Goal: Task Accomplishment & Management: Use online tool/utility

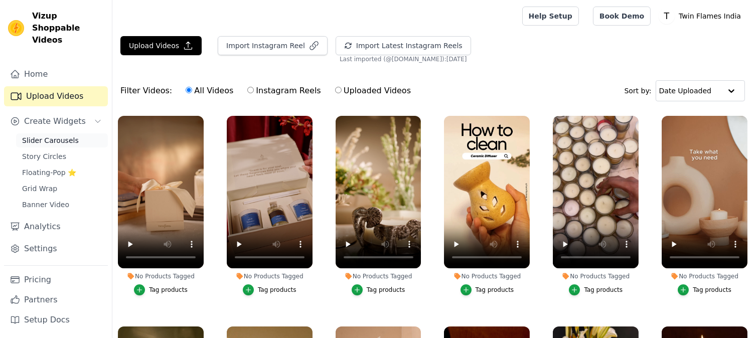
click at [66, 136] on span "Slider Carousels" at bounding box center [50, 141] width 57 height 10
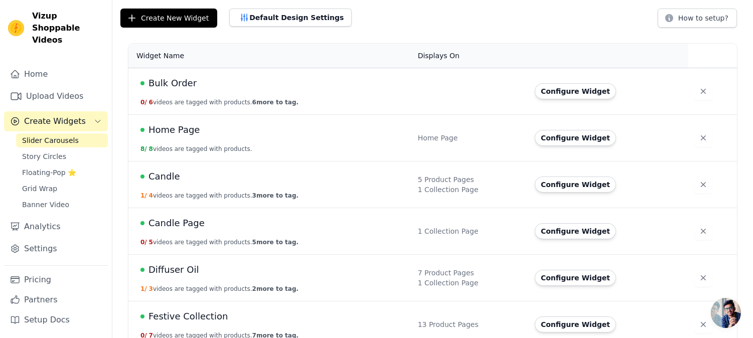
scroll to position [167, 0]
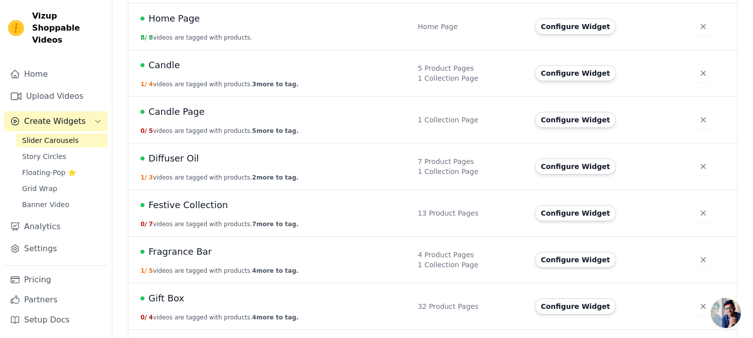
click at [190, 208] on span "Festive Collection" at bounding box center [188, 205] width 79 height 14
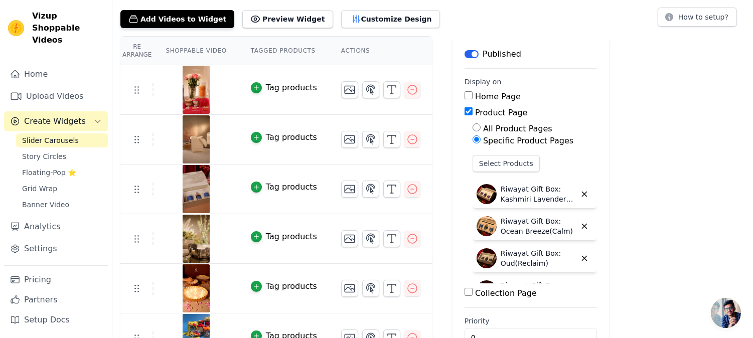
scroll to position [111, 0]
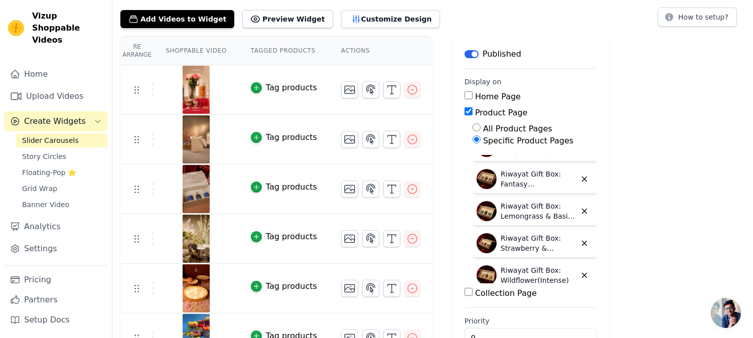
click at [476, 291] on label "Collection Page" at bounding box center [506, 294] width 62 height 10
click at [473, 291] on input "Collection Page" at bounding box center [469, 292] width 8 height 8
checkbox input "true"
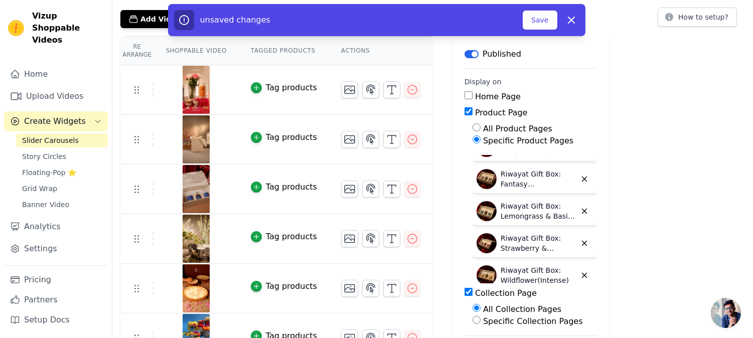
scroll to position [130, 0]
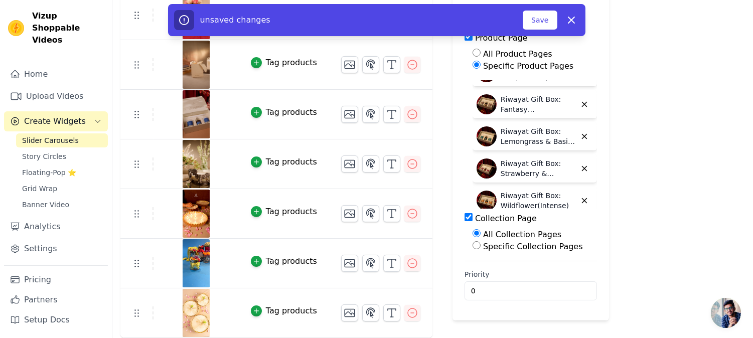
click at [497, 242] on label "Specific Collection Pages" at bounding box center [533, 247] width 100 height 10
click at [481, 242] on input "Specific Collection Pages" at bounding box center [477, 245] width 8 height 8
radio input "true"
click at [493, 272] on button "Select Collection Pages" at bounding box center [520, 269] width 95 height 17
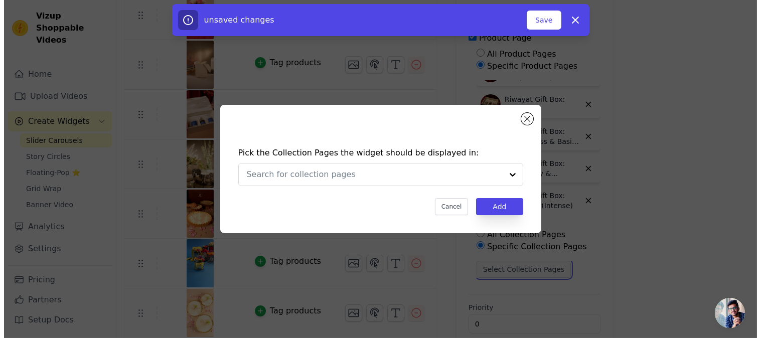
scroll to position [0, 0]
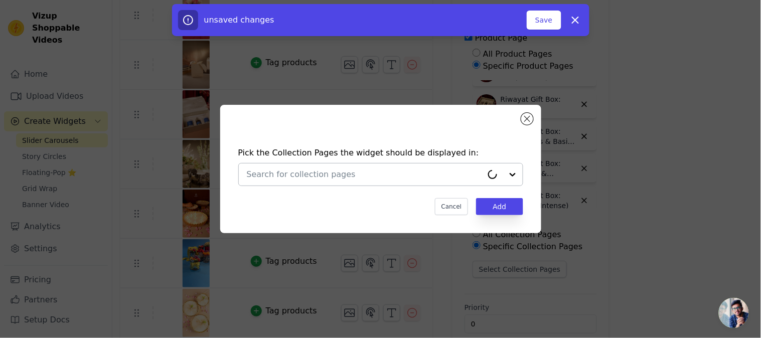
click at [304, 172] on input "text" at bounding box center [365, 175] width 236 height 12
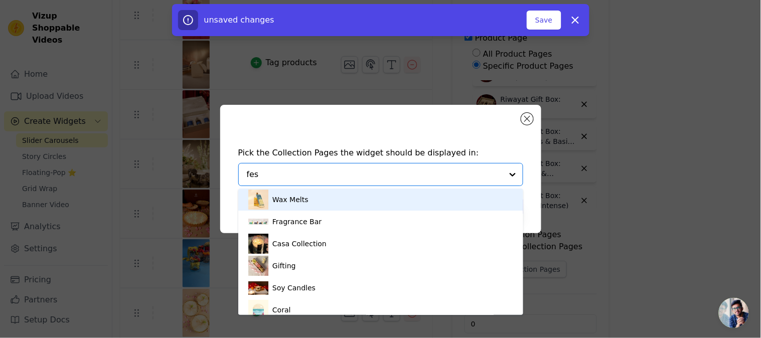
type input "fest"
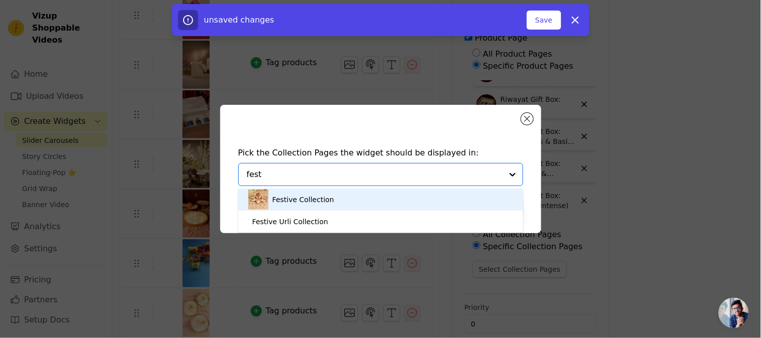
click at [294, 203] on div "Festive Collection" at bounding box center [304, 200] width 62 height 22
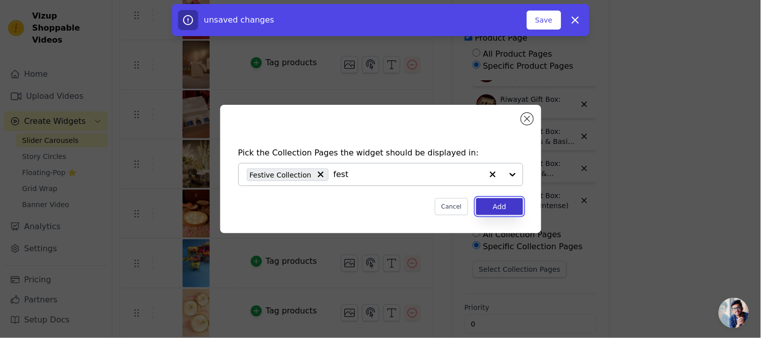
click at [482, 211] on button "Add" at bounding box center [499, 206] width 47 height 17
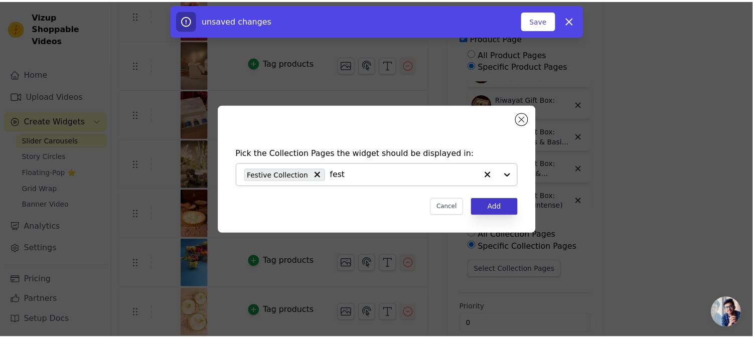
scroll to position [130, 0]
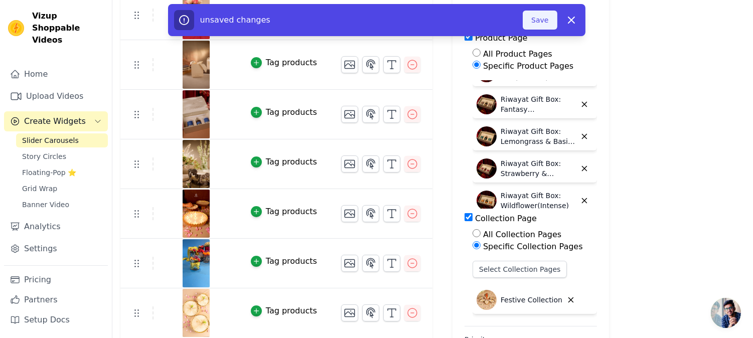
click at [535, 19] on button "Save" at bounding box center [540, 20] width 34 height 19
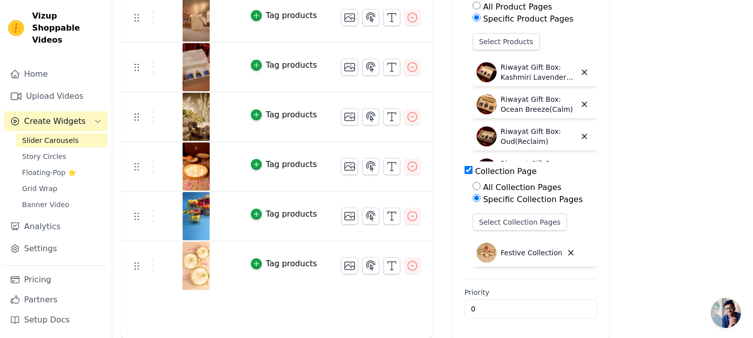
scroll to position [0, 0]
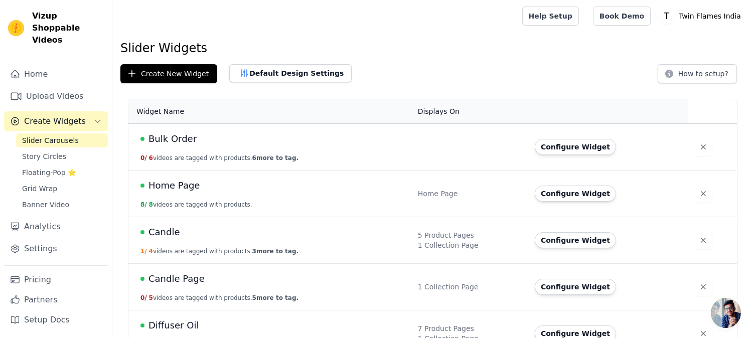
scroll to position [56, 0]
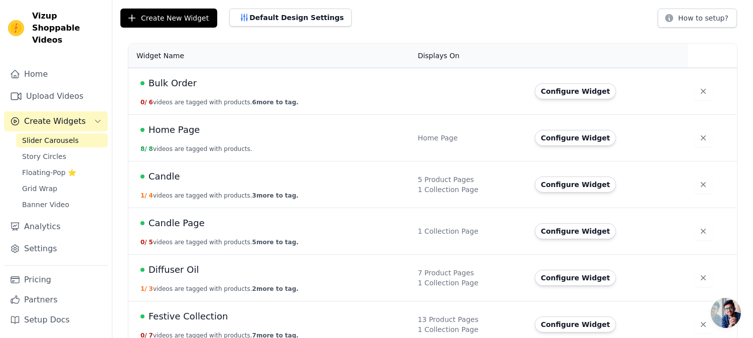
click at [171, 225] on span "Candle Page" at bounding box center [177, 223] width 56 height 14
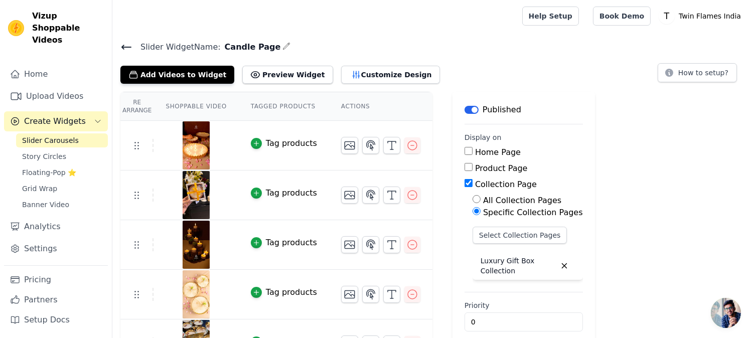
scroll to position [31, 0]
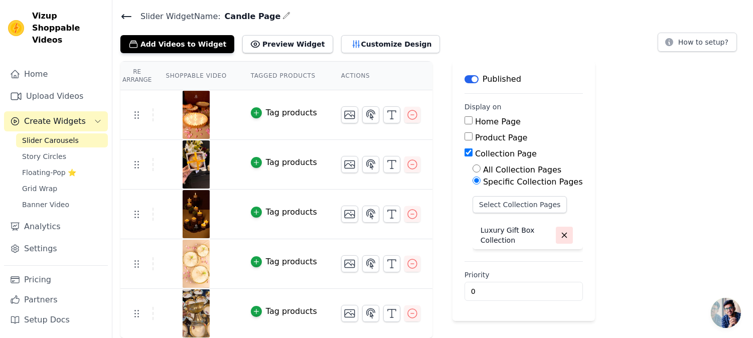
click at [556, 231] on button "button" at bounding box center [564, 235] width 17 height 17
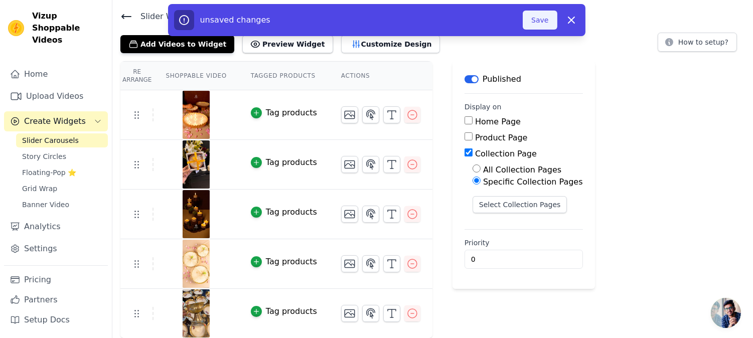
click at [529, 21] on button "Save" at bounding box center [540, 20] width 34 height 19
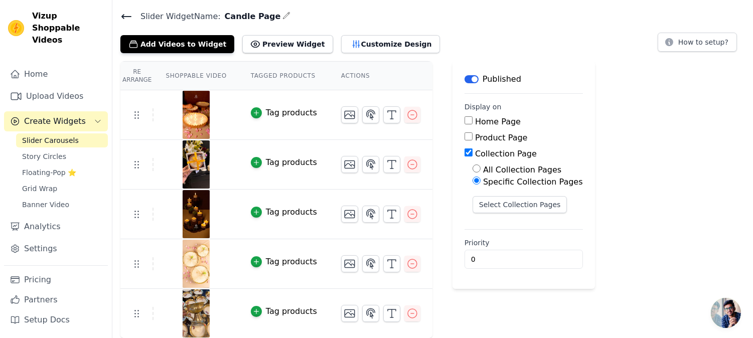
click at [465, 148] on div "Collection Page" at bounding box center [524, 154] width 118 height 12
click at [465, 154] on input "Collection Page" at bounding box center [469, 153] width 8 height 8
checkbox input "false"
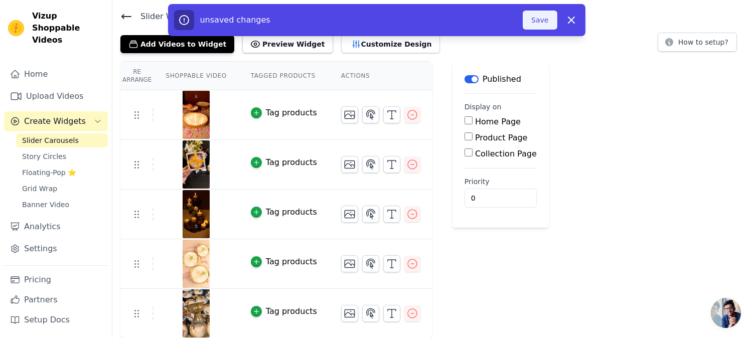
click at [539, 12] on button "Save" at bounding box center [540, 20] width 34 height 19
click at [539, 20] on button "Save" at bounding box center [540, 20] width 34 height 19
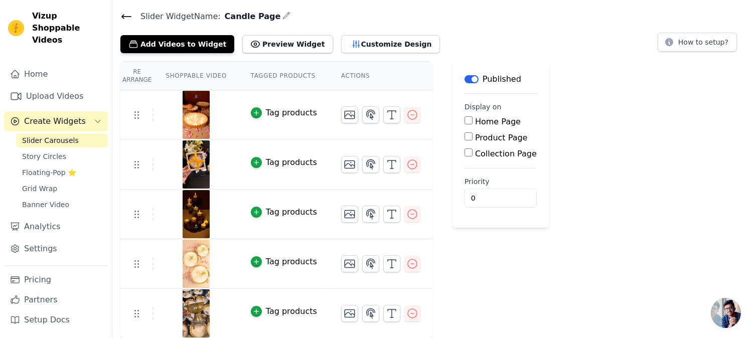
click at [123, 22] on icon at bounding box center [126, 17] width 12 height 12
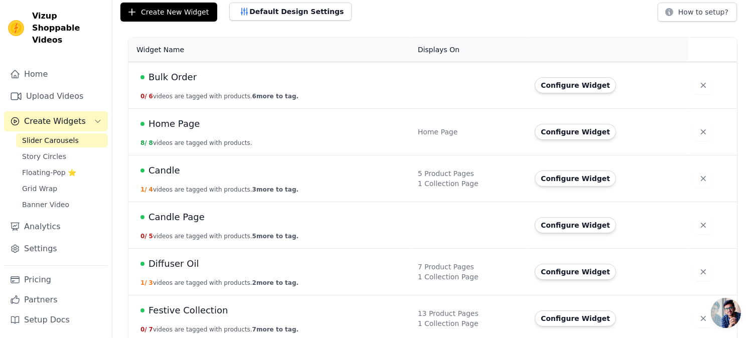
scroll to position [173, 0]
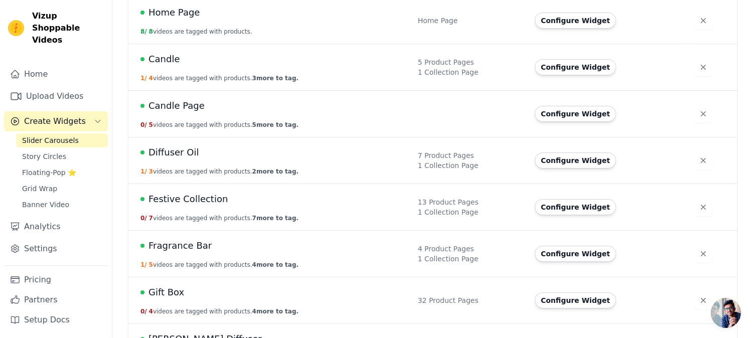
click at [175, 202] on span "Festive Collection" at bounding box center [188, 199] width 79 height 14
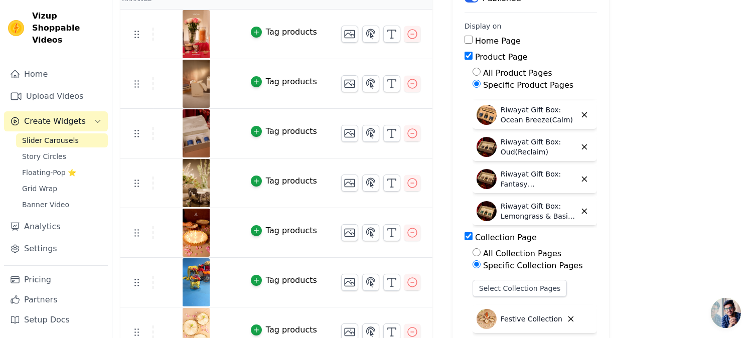
scroll to position [178, 0]
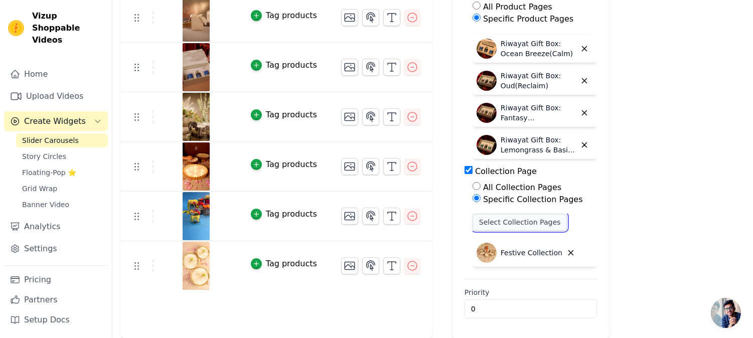
click at [514, 224] on button "Select Collection Pages" at bounding box center [520, 222] width 95 height 17
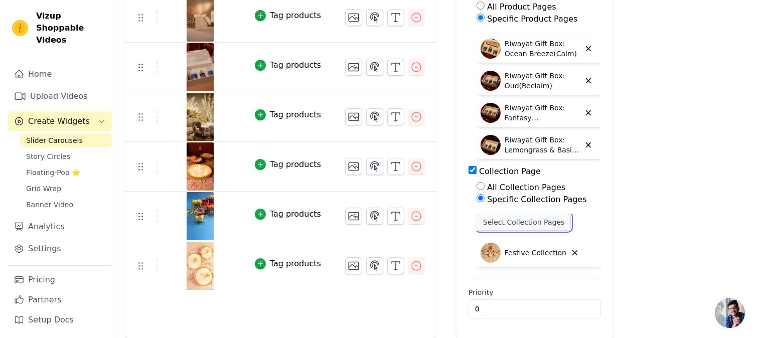
scroll to position [0, 0]
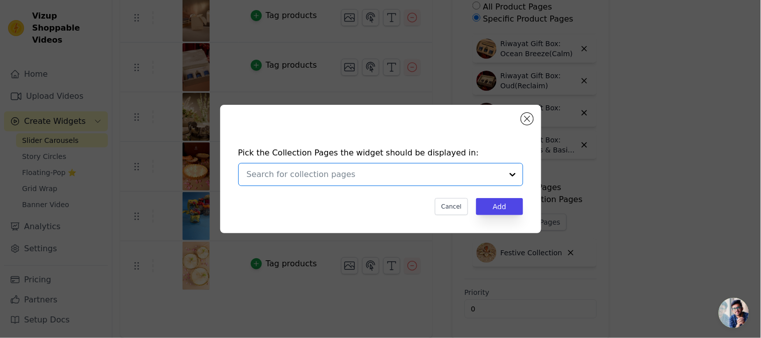
click at [317, 177] on input "text" at bounding box center [375, 175] width 256 height 12
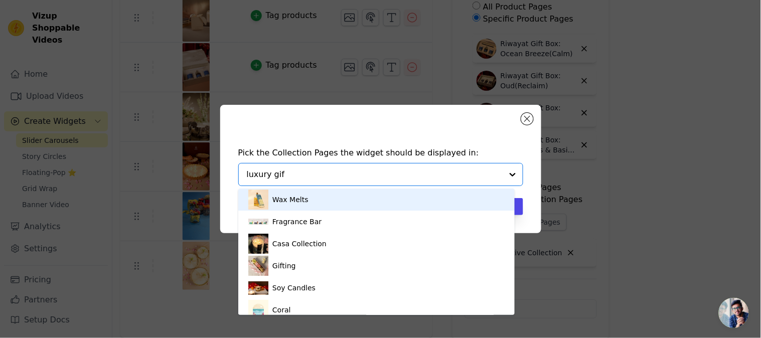
type input "luxury gift"
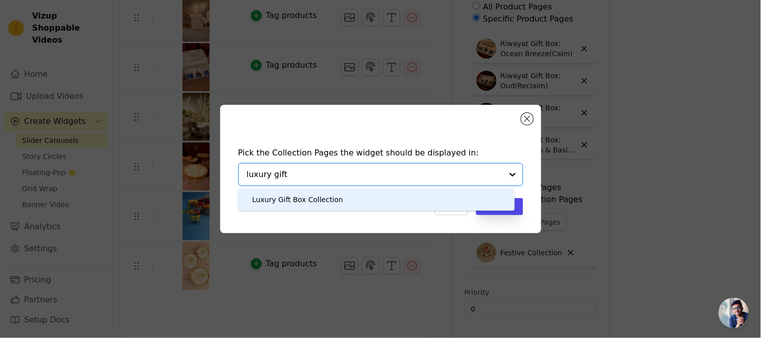
click at [318, 210] on div "Luxury Gift Box Collection" at bounding box center [297, 200] width 91 height 22
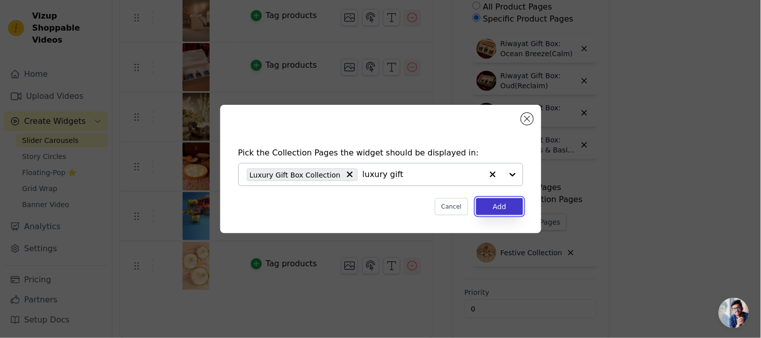
click at [488, 208] on button "Add" at bounding box center [499, 206] width 47 height 17
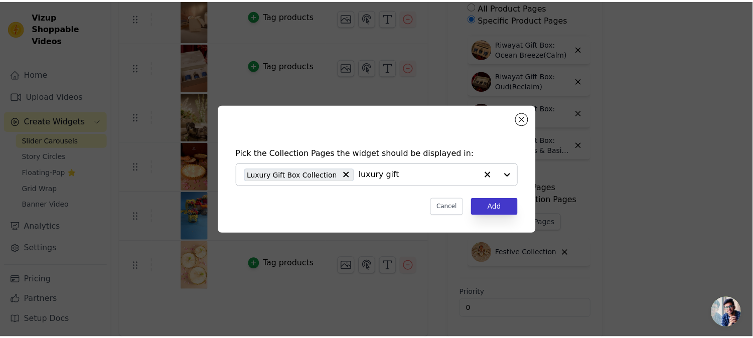
scroll to position [178, 0]
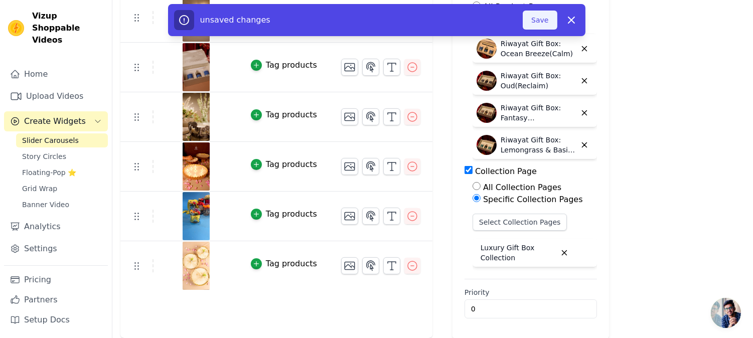
click at [531, 23] on button "Save" at bounding box center [540, 20] width 34 height 19
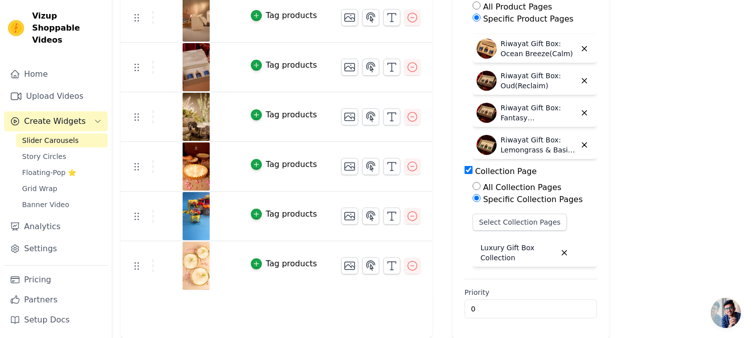
click at [533, 21] on label "Specific Product Pages" at bounding box center [528, 19] width 90 height 10
click at [481, 21] on input "Specific Product Pages" at bounding box center [477, 18] width 8 height 8
click at [516, 223] on button "Select Collection Pages" at bounding box center [520, 222] width 95 height 17
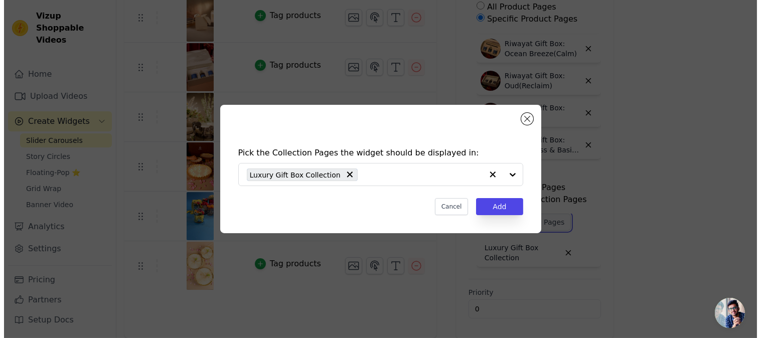
scroll to position [0, 0]
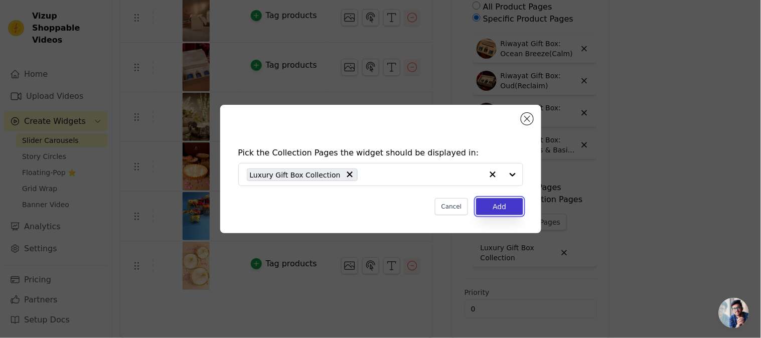
click at [498, 209] on button "Add" at bounding box center [499, 206] width 47 height 17
